Goal: Information Seeking & Learning: Understand process/instructions

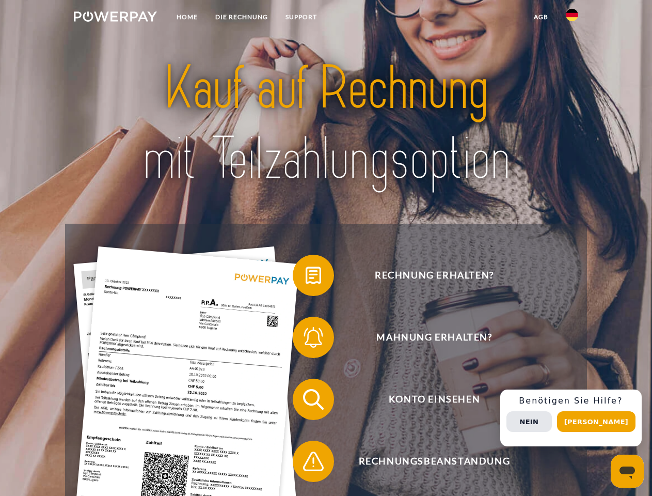
click at [115, 18] on img at bounding box center [115, 16] width 83 height 10
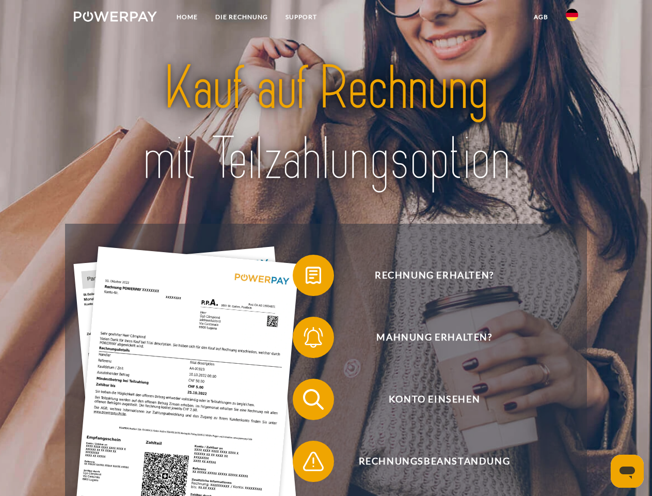
click at [572, 18] on img at bounding box center [572, 15] width 12 height 12
click at [541, 17] on link "agb" at bounding box center [541, 17] width 32 height 19
click at [306, 277] on span at bounding box center [298, 275] width 52 height 52
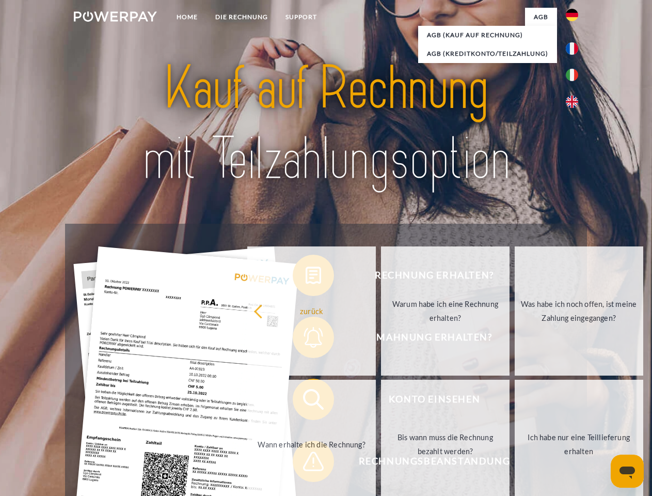
click at [306, 339] on div "Rechnung erhalten? Mahnung erhalten? Konto einsehen" at bounding box center [326, 430] width 522 height 413
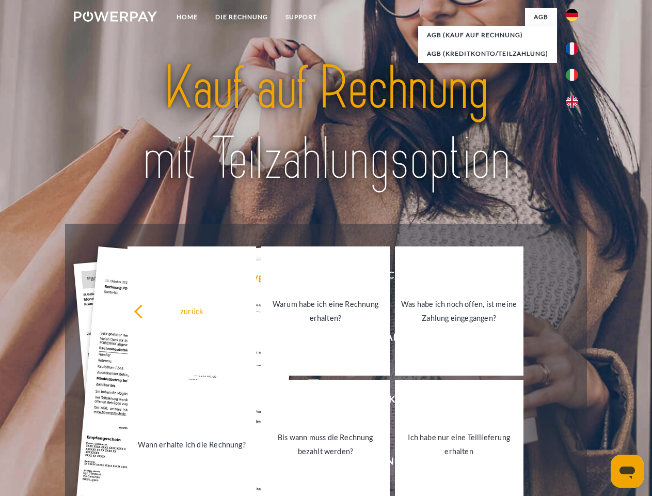
click at [306, 401] on link "Bis wann muss die Rechnung bezahlt werden?" at bounding box center [325, 444] width 129 height 129
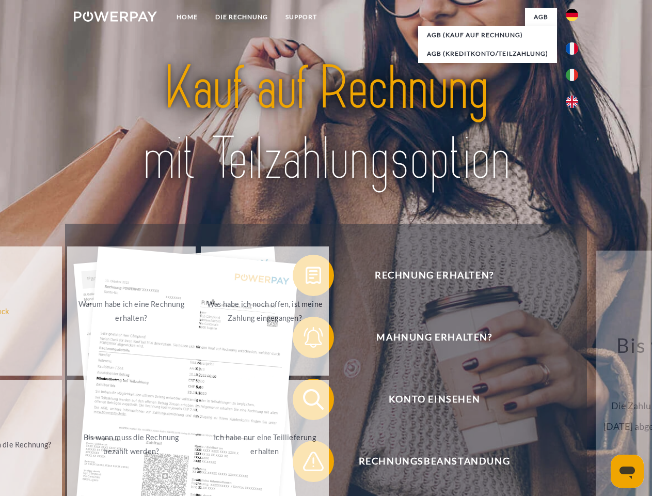
click at [306, 463] on span at bounding box center [298, 461] width 52 height 52
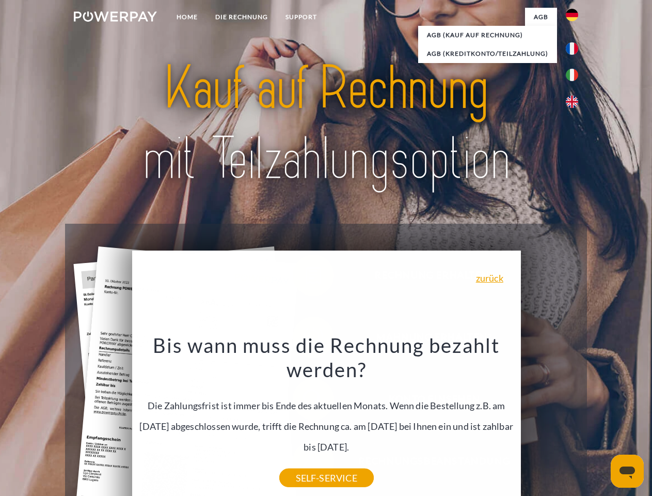
click at [575, 418] on div "Rechnung erhalten? Mahnung erhalten? Konto einsehen" at bounding box center [326, 430] width 522 height 413
click at [549, 420] on span "Konto einsehen" at bounding box center [434, 399] width 253 height 41
click at [600, 421] on header "Home DIE RECHNUNG SUPPORT" at bounding box center [326, 356] width 652 height 713
